Goal: Information Seeking & Learning: Find specific fact

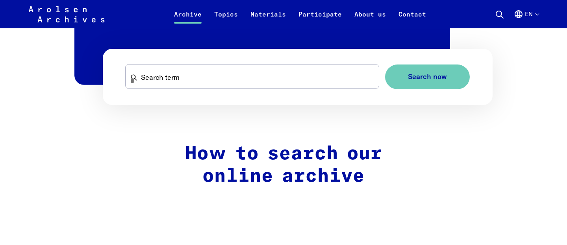
scroll to position [560, 0]
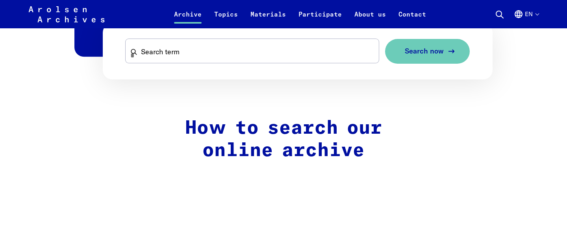
click at [409, 50] on span "Search now" at bounding box center [424, 51] width 39 height 8
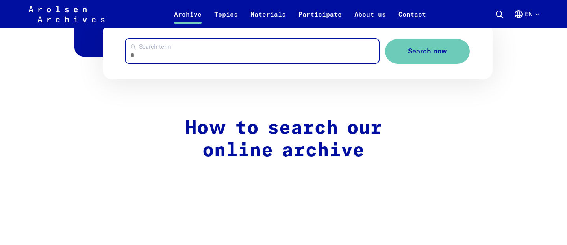
click at [230, 54] on input "Search term" at bounding box center [253, 51] width 254 height 24
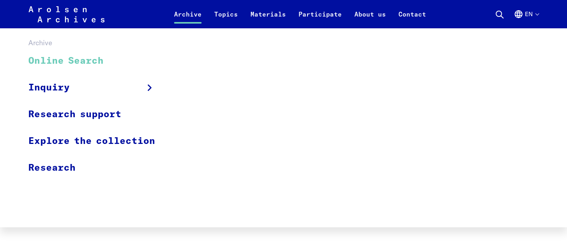
click at [93, 58] on link "Online Search" at bounding box center [96, 61] width 137 height 26
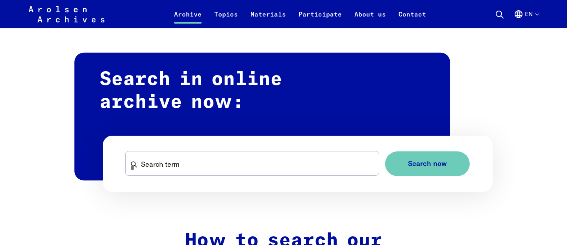
scroll to position [471, 0]
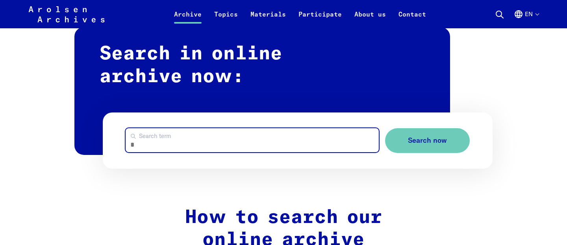
click at [154, 144] on input "Search term" at bounding box center [253, 140] width 254 height 24
type input "**********"
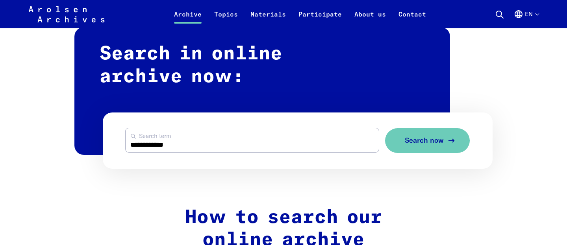
click at [430, 139] on span "Search now" at bounding box center [424, 141] width 39 height 8
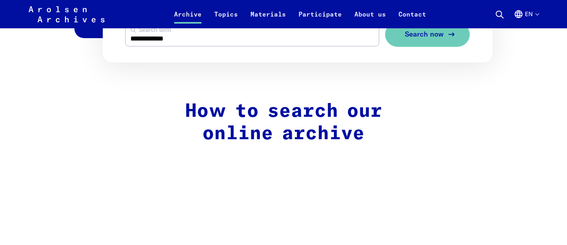
scroll to position [578, 0]
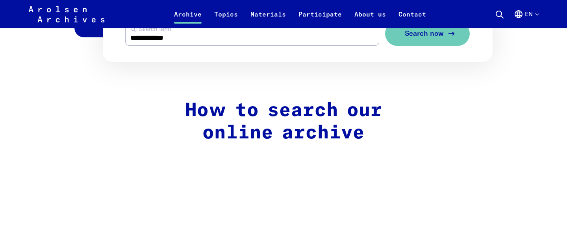
click at [412, 33] on span "Search now" at bounding box center [424, 34] width 39 height 8
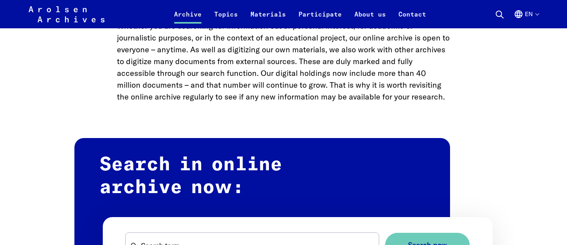
scroll to position [408, 0]
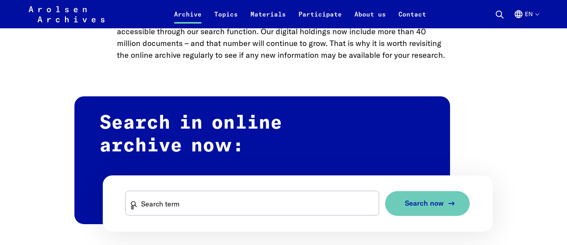
click at [411, 200] on span "Search now" at bounding box center [424, 204] width 39 height 8
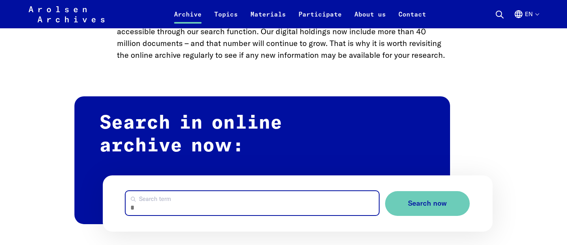
click at [222, 211] on input "Search term" at bounding box center [253, 203] width 254 height 24
type input "**********"
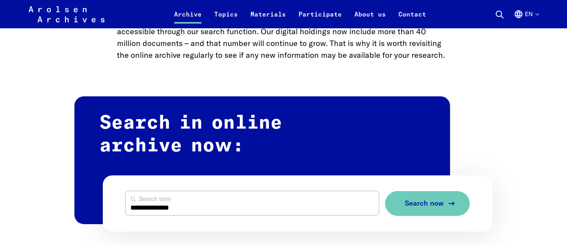
click at [428, 200] on span "Search now" at bounding box center [424, 204] width 39 height 8
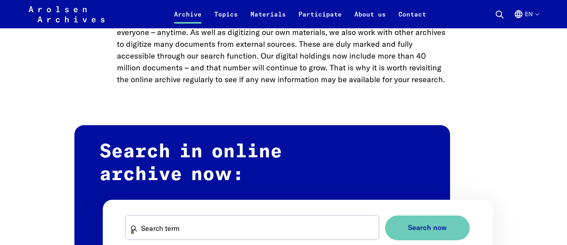
scroll to position [414, 0]
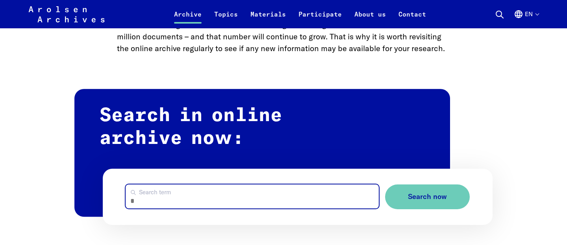
click at [173, 195] on input "Search term" at bounding box center [253, 197] width 254 height 24
click at [168, 197] on input "**********" at bounding box center [253, 197] width 254 height 24
paste input "search"
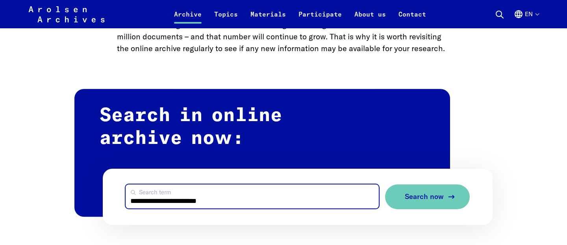
type input "**********"
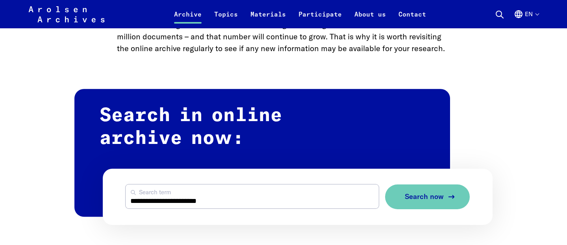
click at [415, 203] on button "Search now" at bounding box center [427, 197] width 85 height 25
